Goal: Task Accomplishment & Management: Manage account settings

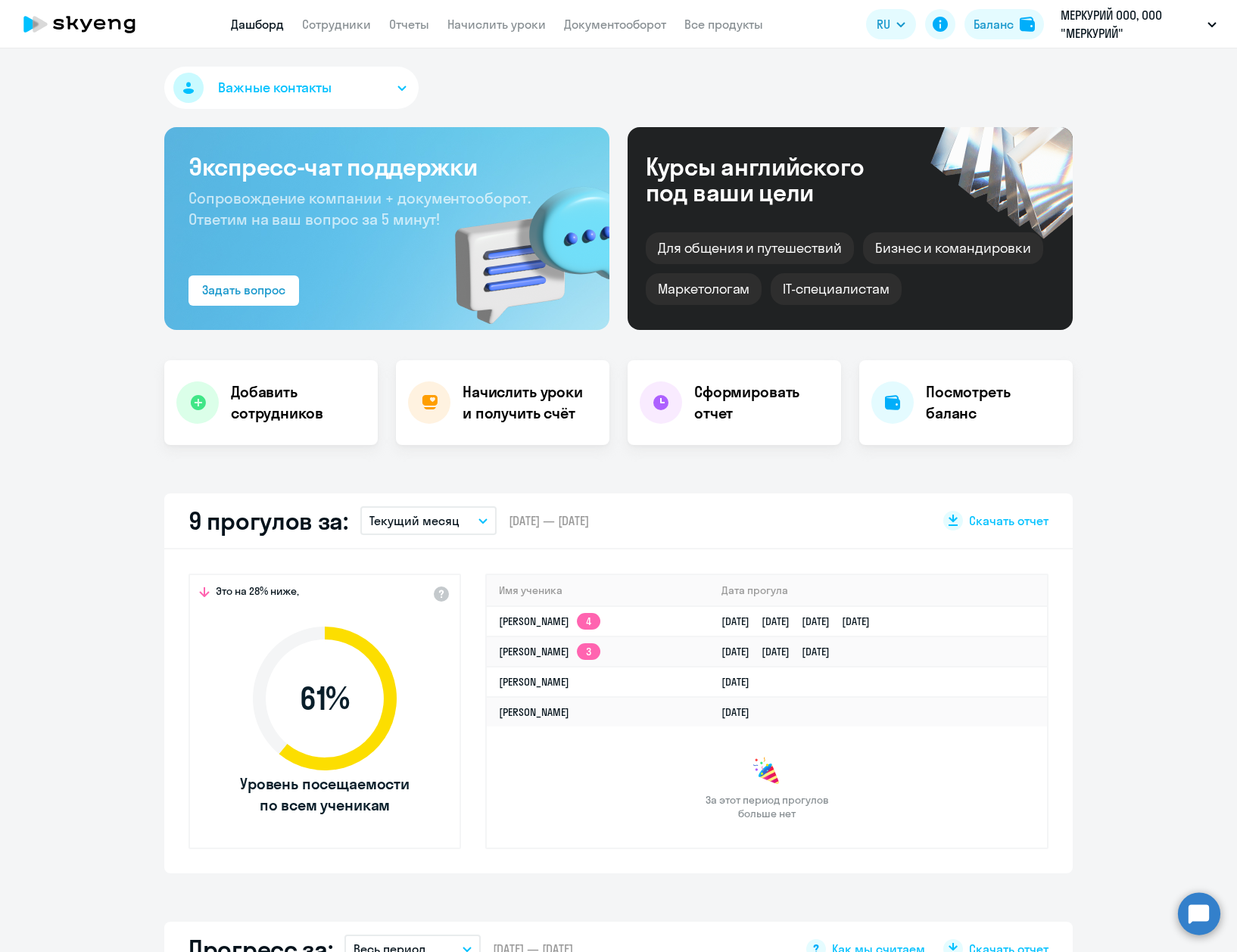
select select "30"
click at [987, 33] on button "Баланс" at bounding box center [1004, 24] width 80 height 30
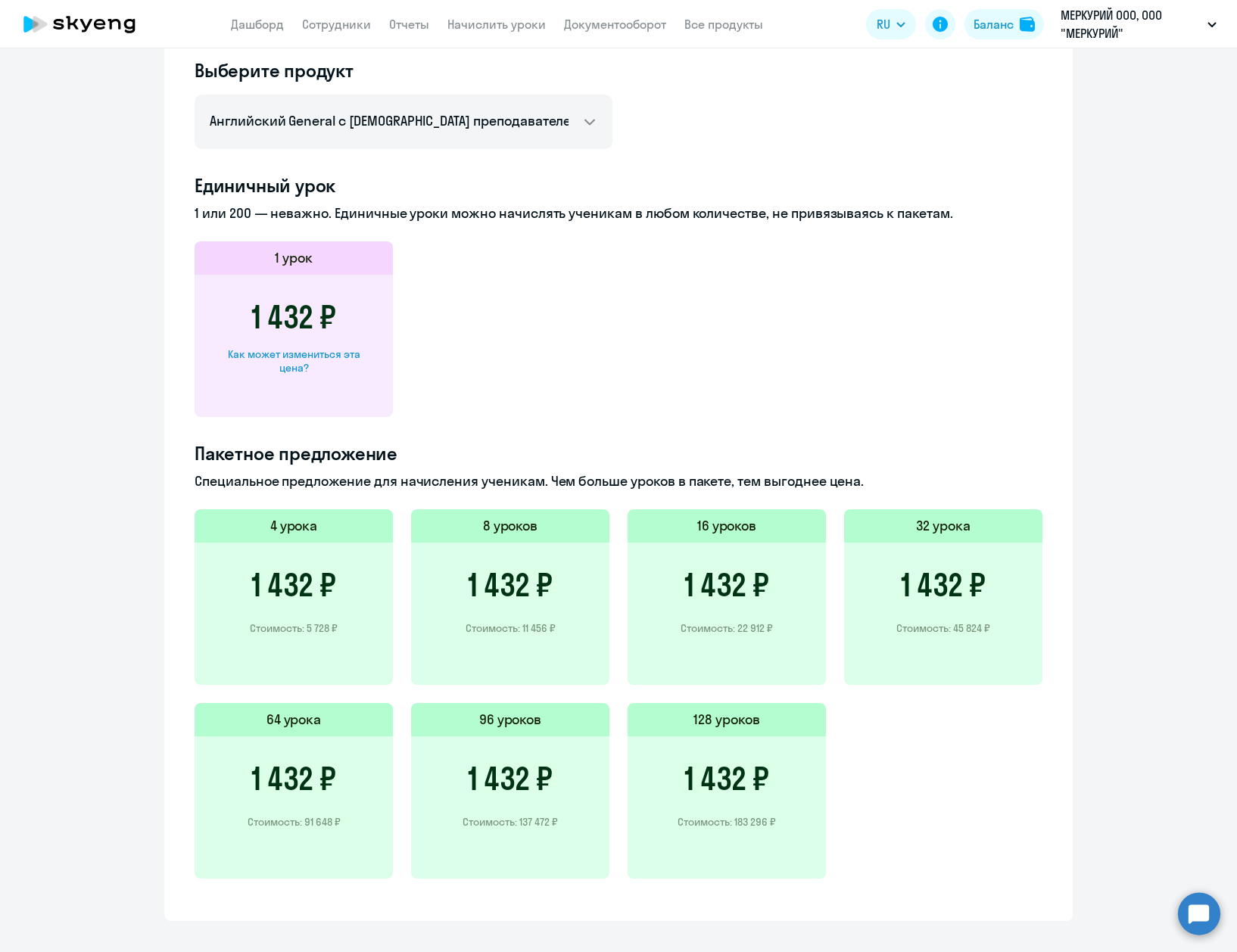
scroll to position [678, 0]
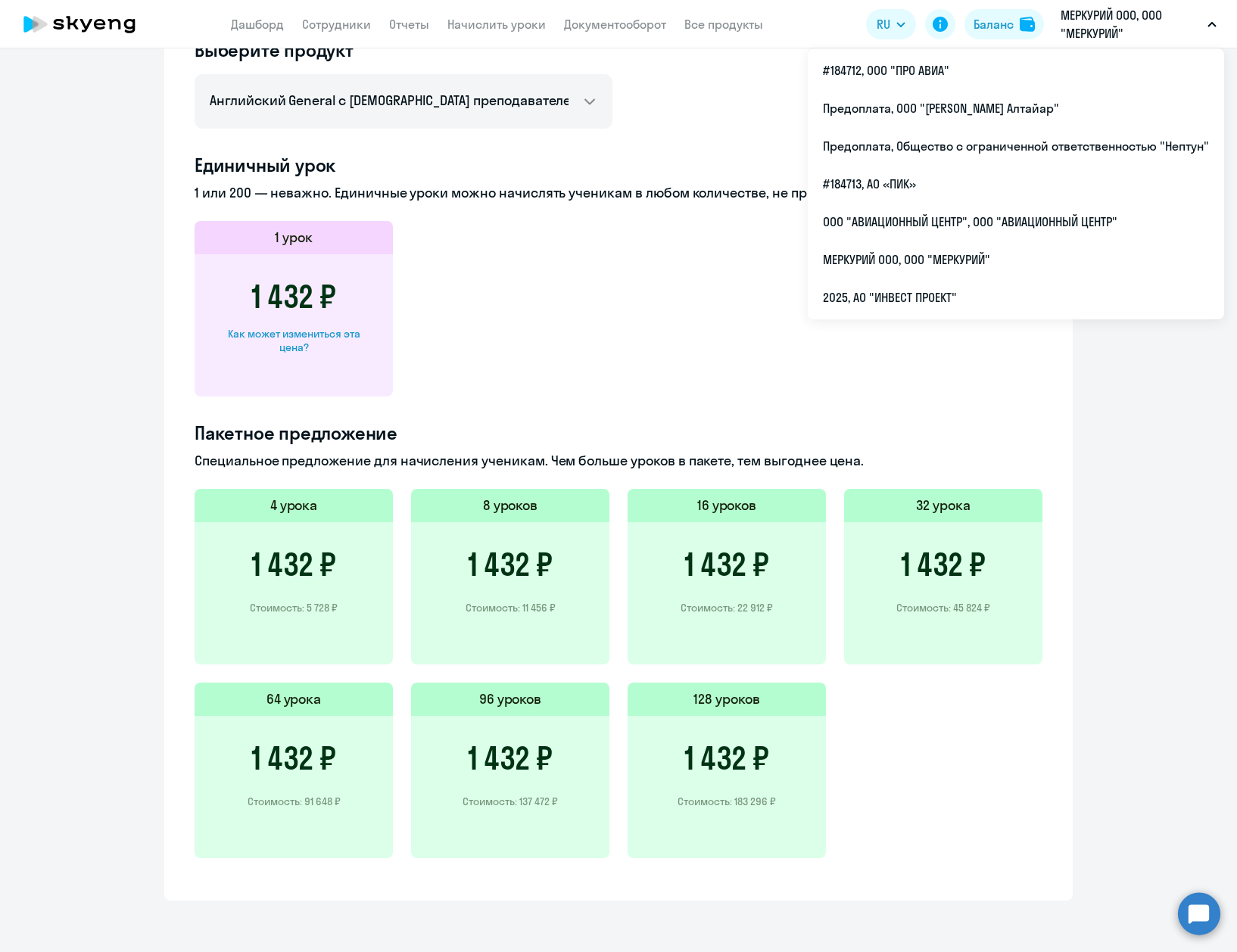
click at [1141, 35] on p "МЕРКУРИЙ ООО, ООО "МЕРКУРИЙ"" at bounding box center [1131, 24] width 141 height 36
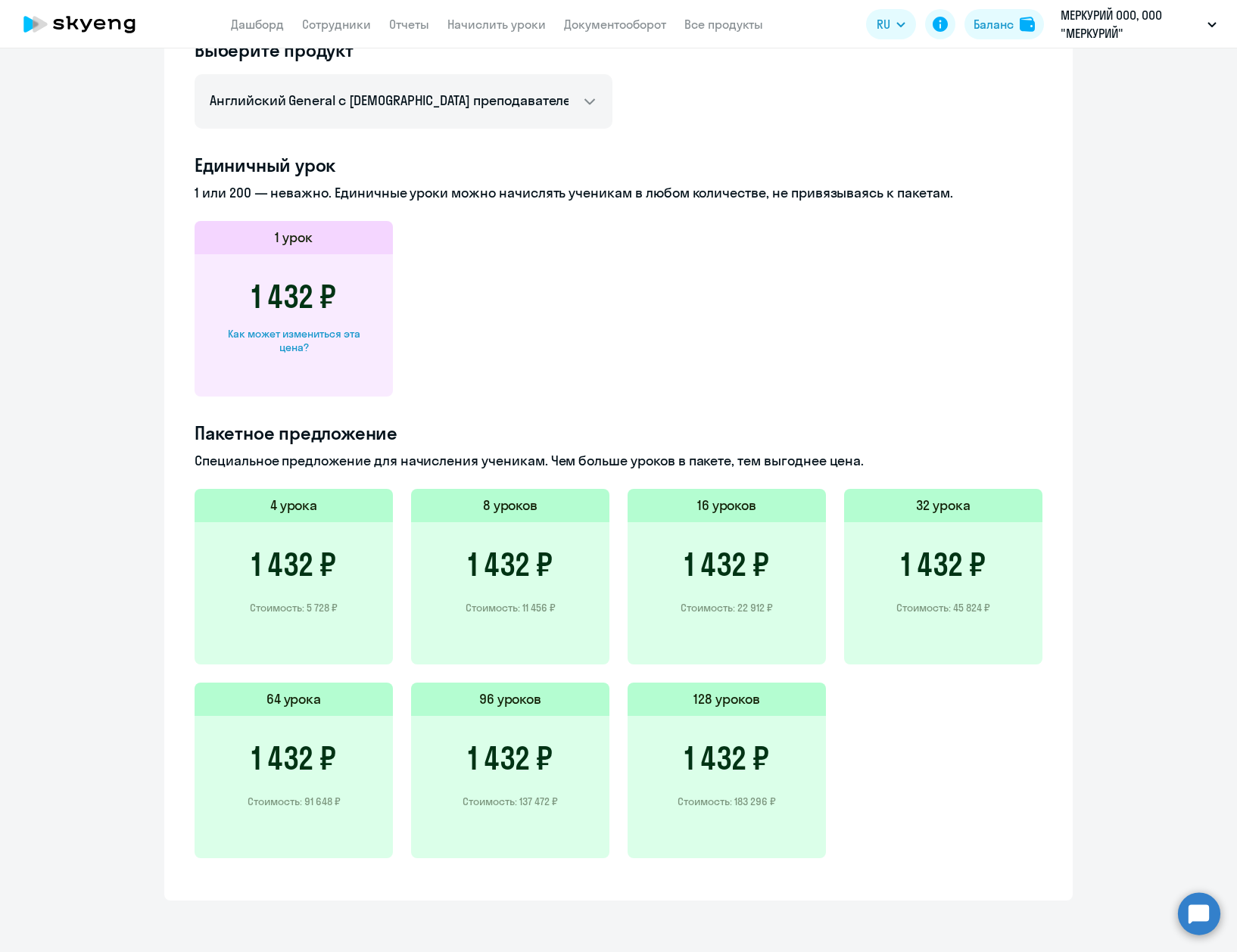
click at [1131, 31] on p "МЕРКУРИЙ ООО, ООО "МЕРКУРИЙ"" at bounding box center [1131, 24] width 141 height 36
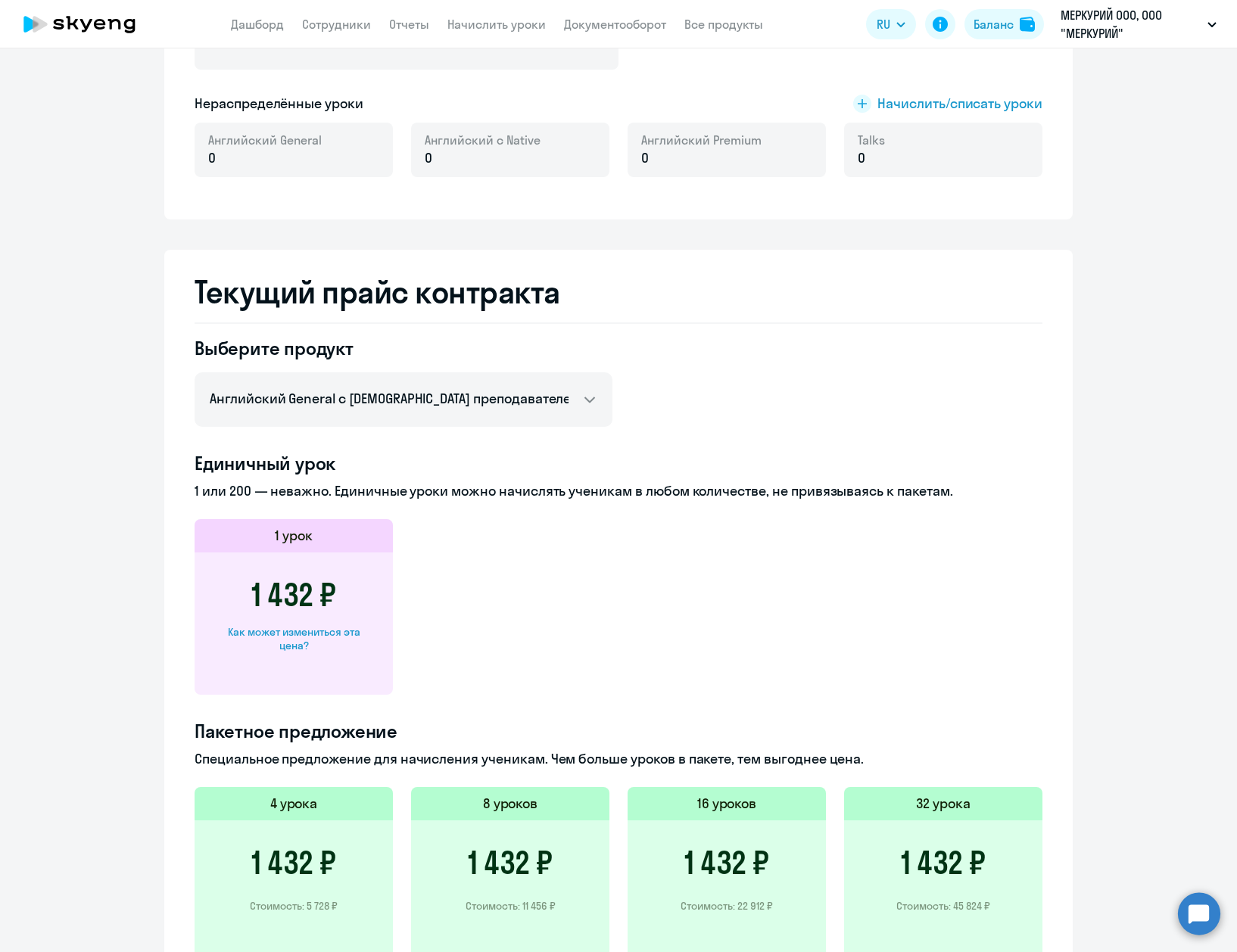
scroll to position [299, 0]
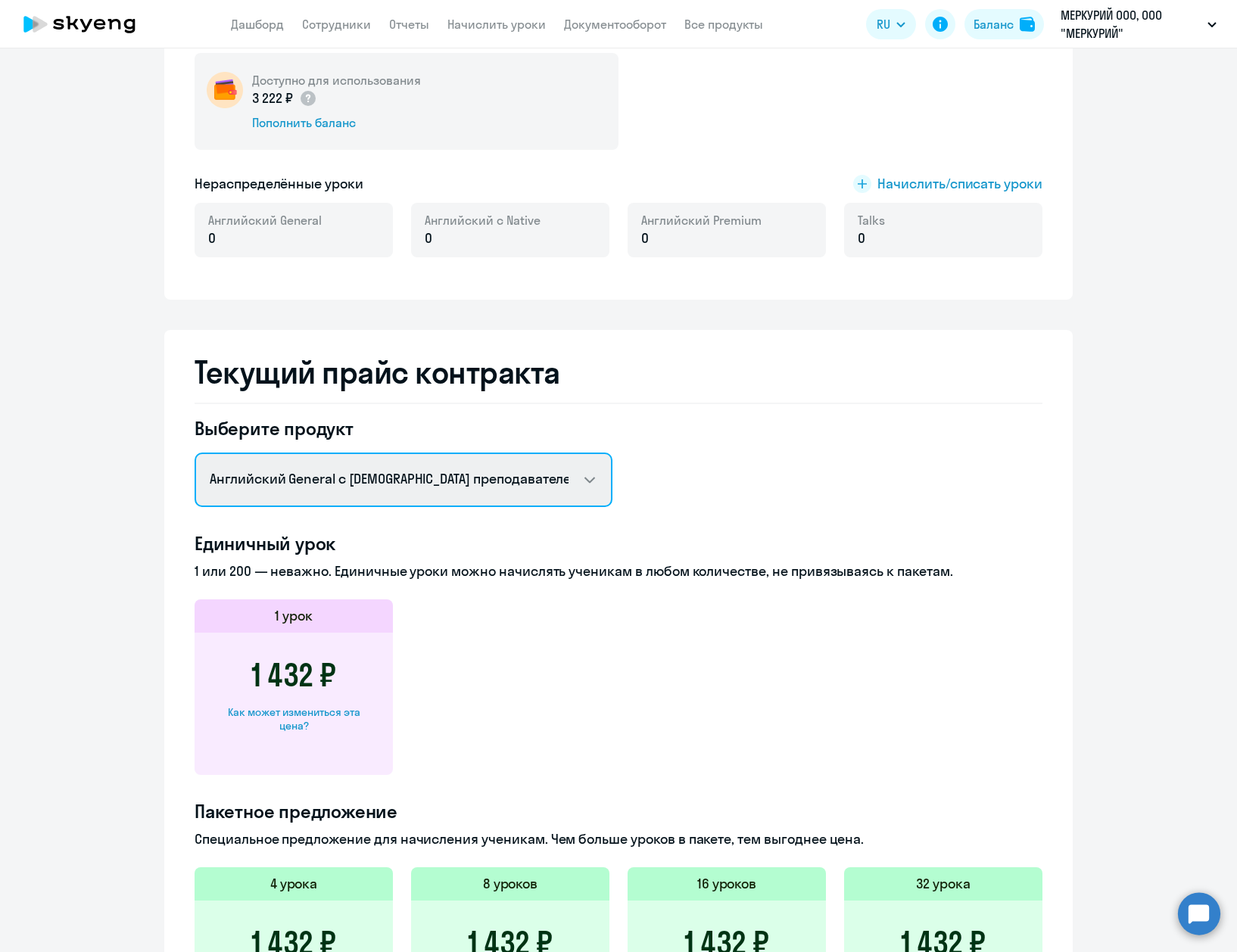
click at [521, 468] on select "Английский General с русскоговорящим преподавателем Английский General с [DEMOG…" at bounding box center [403, 480] width 418 height 55
click at [195, 453] on select "Английский General с русскоговорящим преподавателем Английский General с [DEMOG…" at bounding box center [403, 480] width 418 height 55
click at [558, 486] on select "Английский General с русскоговорящим преподавателем Английский General с [DEMOG…" at bounding box center [403, 480] width 418 height 55
click at [195, 453] on select "Английский General с русскоговорящим преподавателем Английский General с [DEMOG…" at bounding box center [403, 480] width 418 height 55
click at [552, 493] on select "Английский General с русскоговорящим преподавателем Английский General с [DEMOG…" at bounding box center [403, 480] width 418 height 55
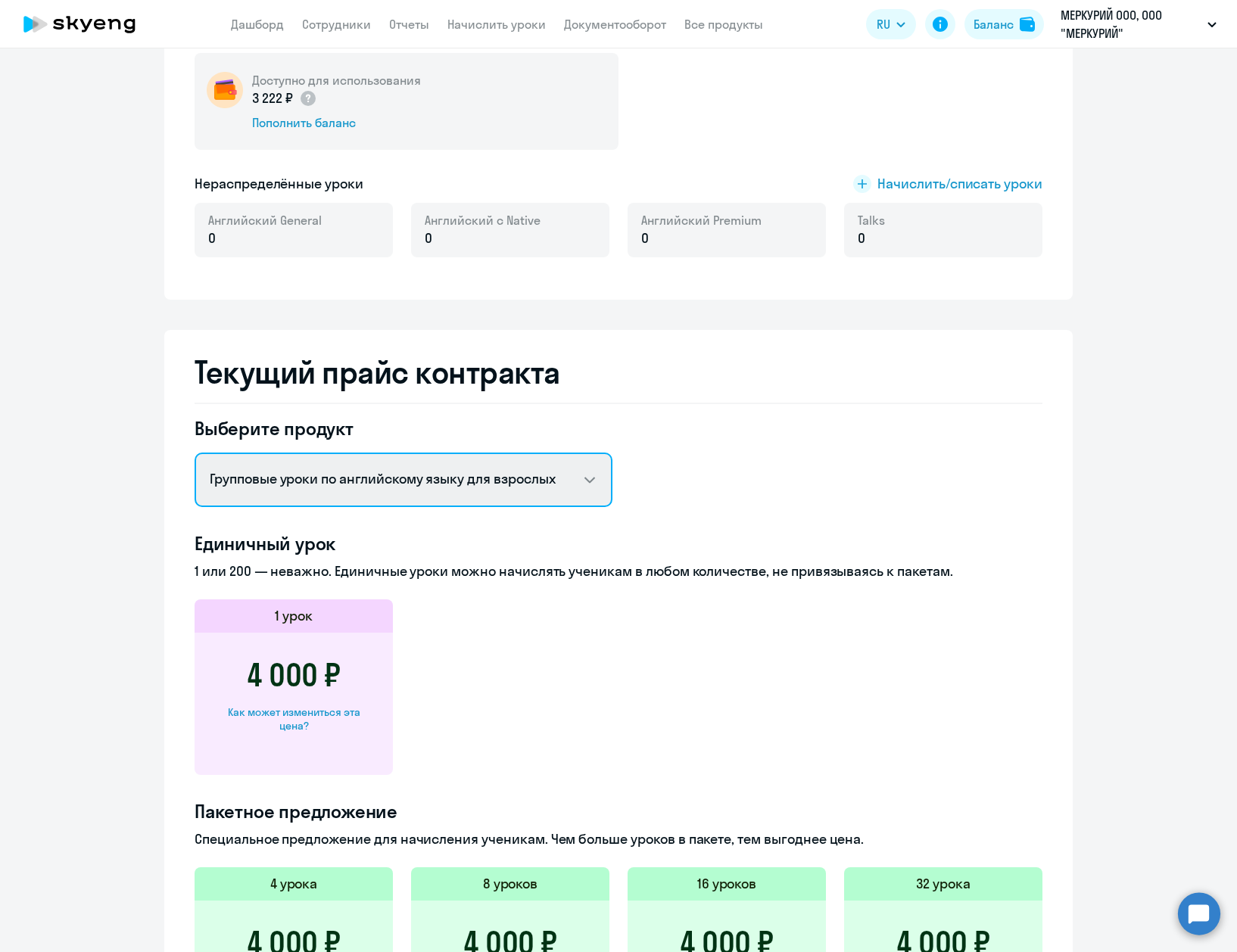
click at [195, 453] on select "Английский General с русскоговорящим преподавателем Английский General с [DEMOG…" at bounding box center [403, 480] width 418 height 55
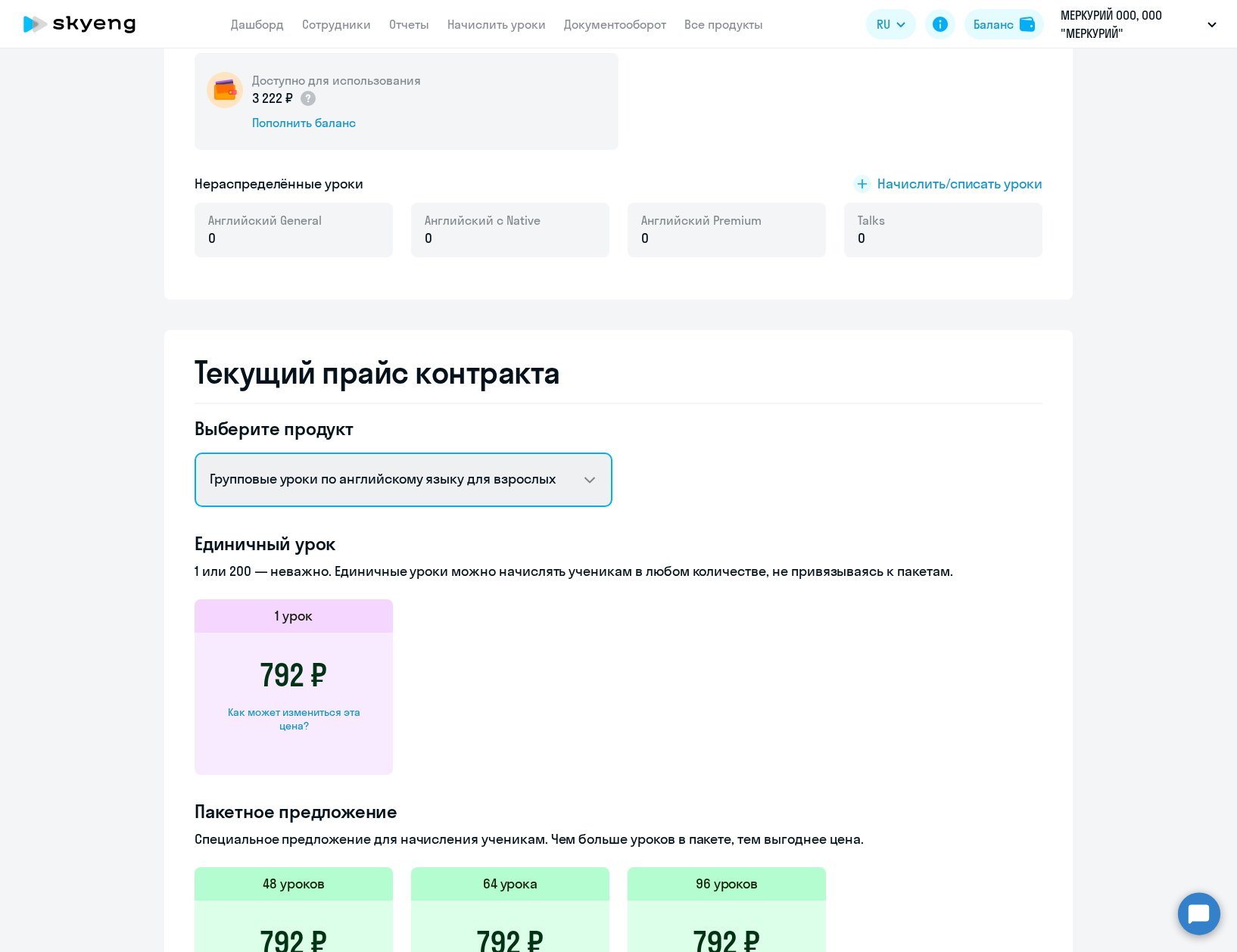
click at [525, 491] on select "Английский General с русскоговорящим преподавателем Английский General с [DEMOG…" at bounding box center [403, 480] width 418 height 55
click at [195, 453] on select "Английский General с русскоговорящим преподавателем Английский General с [DEMOG…" at bounding box center [403, 480] width 418 height 55
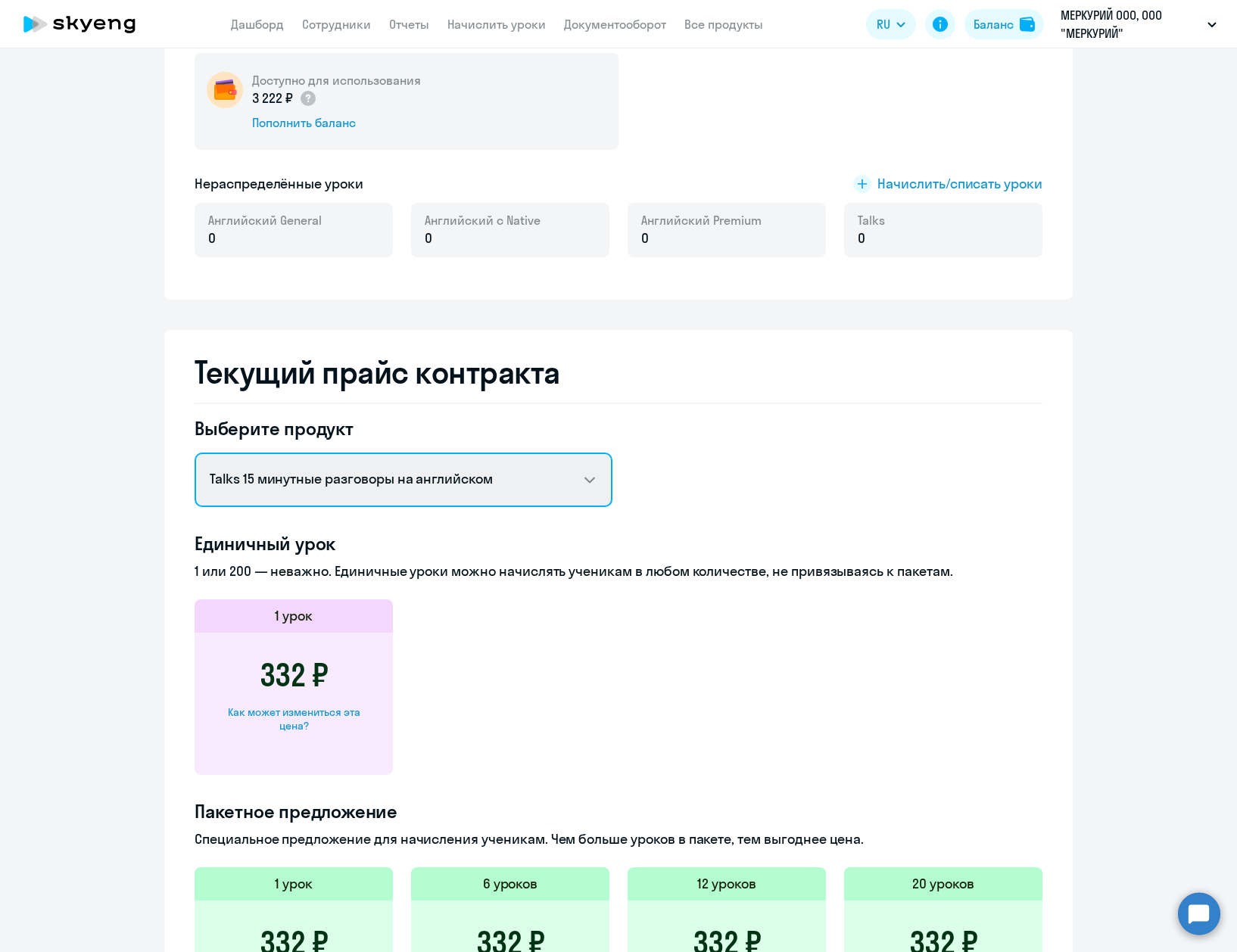
click at [532, 493] on select "Английский General с русскоговорящим преподавателем Английский General с [DEMOG…" at bounding box center [403, 480] width 418 height 55
click at [195, 453] on select "Английский General с русскоговорящим преподавателем Английский General с [DEMOG…" at bounding box center [403, 480] width 418 height 55
click at [550, 481] on select "Английский General с русскоговорящим преподавателем Английский General с [DEMOG…" at bounding box center [403, 480] width 418 height 55
select select "english_adult_not_native_speaker"
click at [195, 453] on select "Английский General с русскоговорящим преподавателем Английский General с [DEMOG…" at bounding box center [403, 480] width 418 height 55
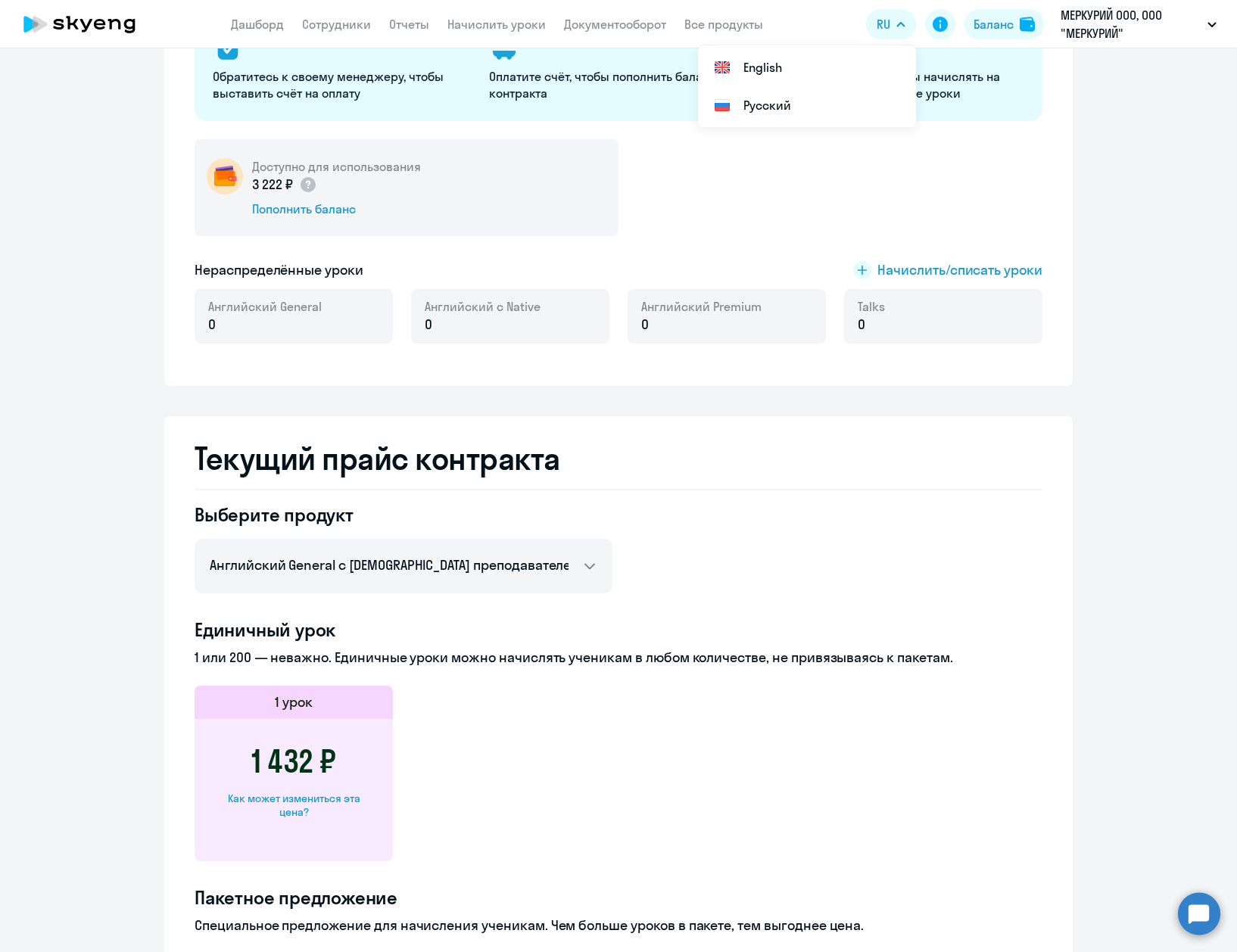
scroll to position [0, 0]
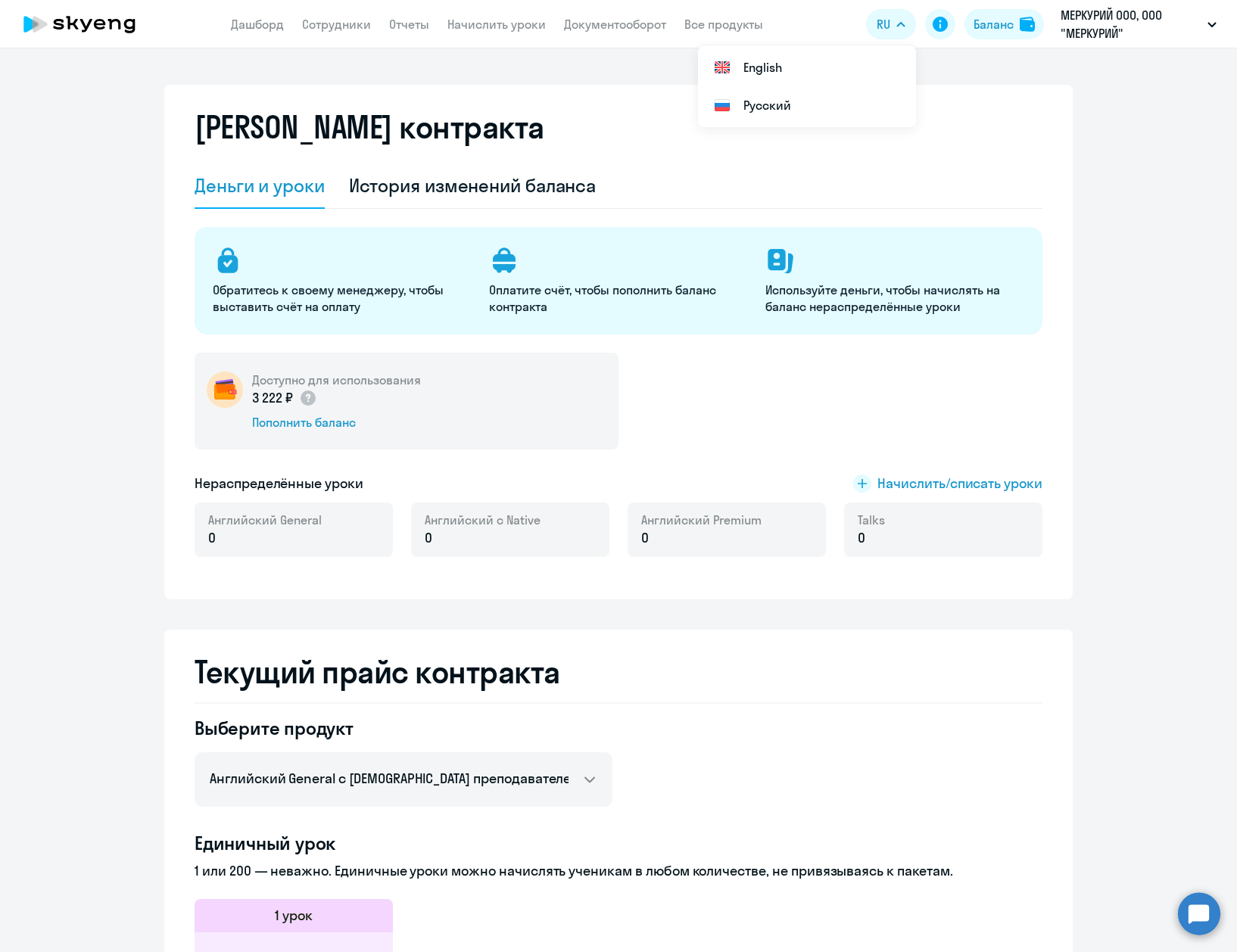
click at [91, 565] on ng-component "[PERSON_NAME] контракта [PERSON_NAME] и уроки История изменений баланса Обратит…" at bounding box center [618, 832] width 1237 height 1494
